Goal: Task Accomplishment & Management: Use online tool/utility

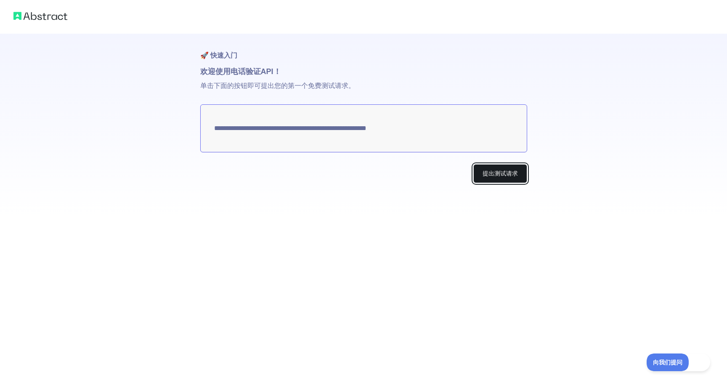
click at [506, 176] on font "提出测试请求" at bounding box center [500, 173] width 35 height 7
